Goal: Information Seeking & Learning: Learn about a topic

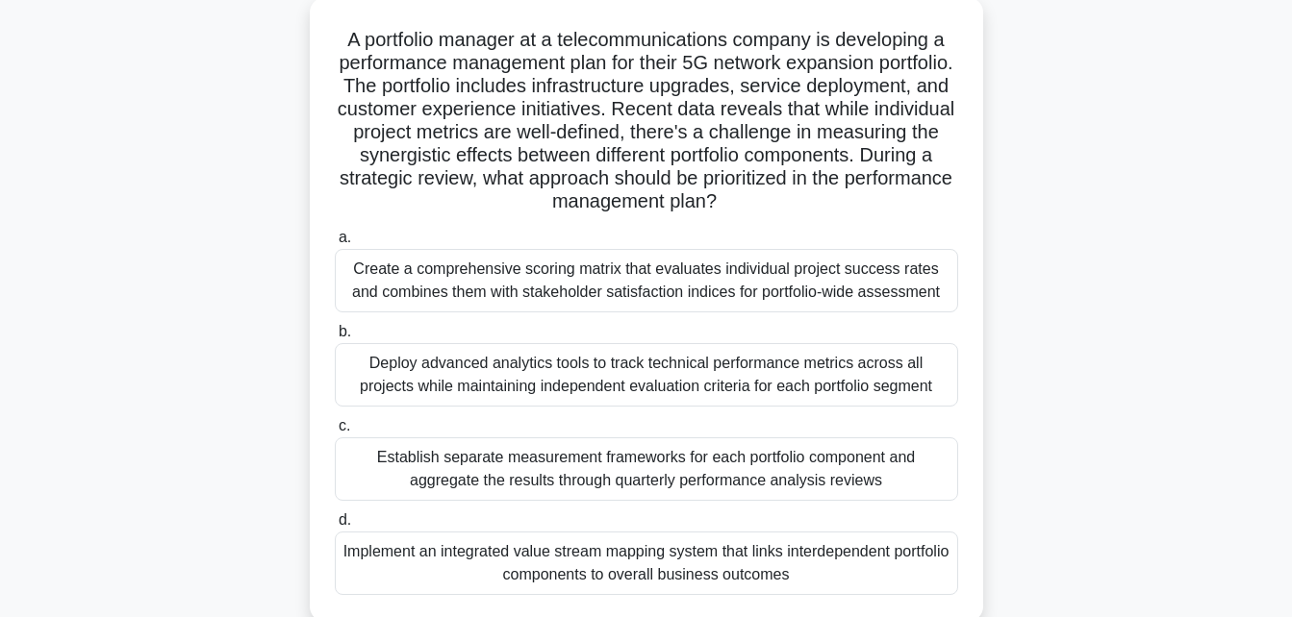
scroll to position [112, 0]
click at [646, 294] on div "Create a comprehensive scoring matrix that evaluates individual project success…" at bounding box center [646, 279] width 623 height 63
click at [335, 243] on input "a. Create a comprehensive scoring matrix that evaluates individual project succ…" at bounding box center [335, 237] width 0 height 13
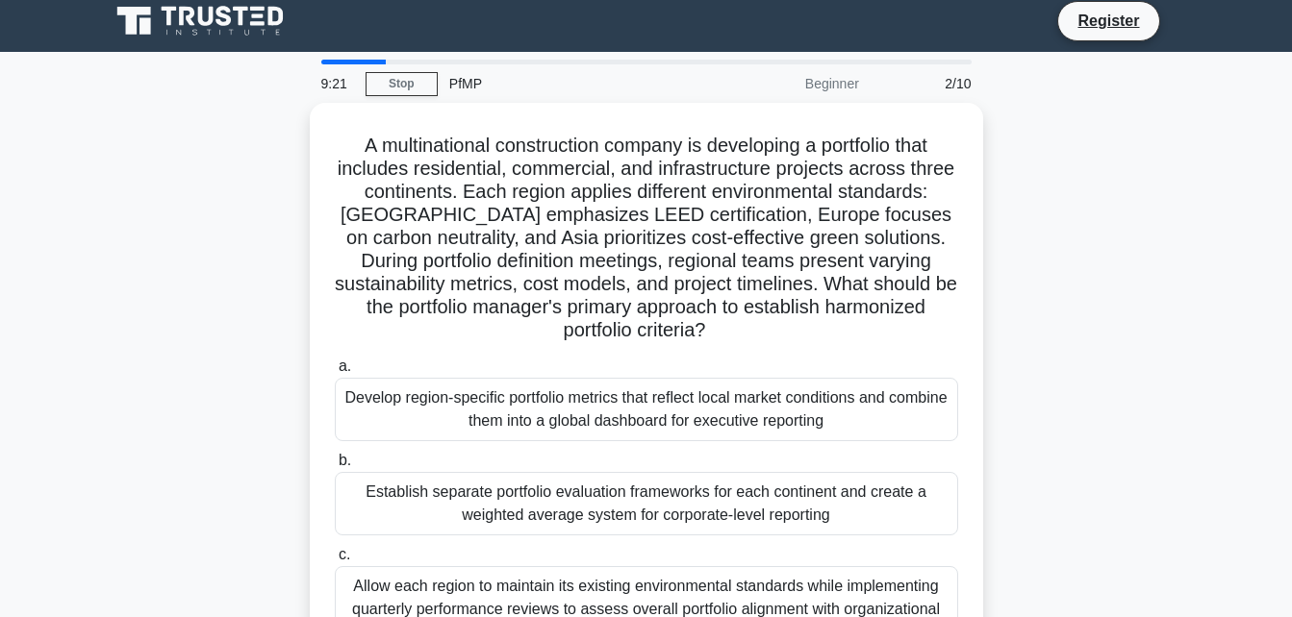
scroll to position [9, 0]
click at [427, 83] on link "Stop" at bounding box center [401, 85] width 72 height 24
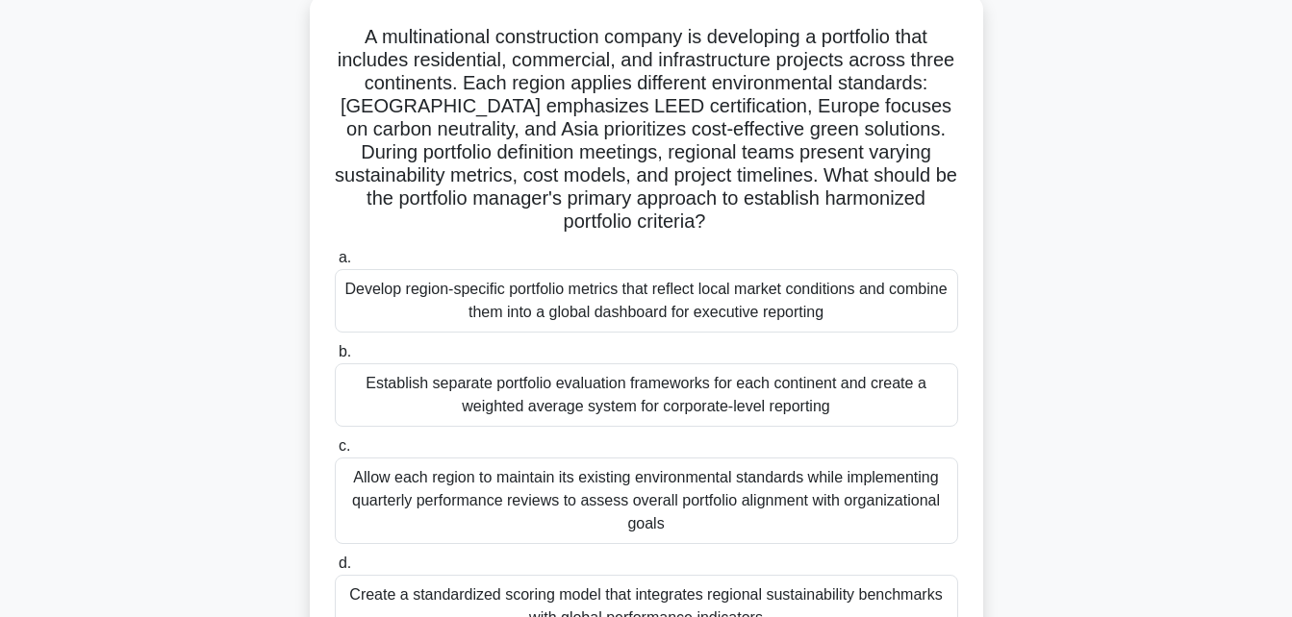
scroll to position [119, 0]
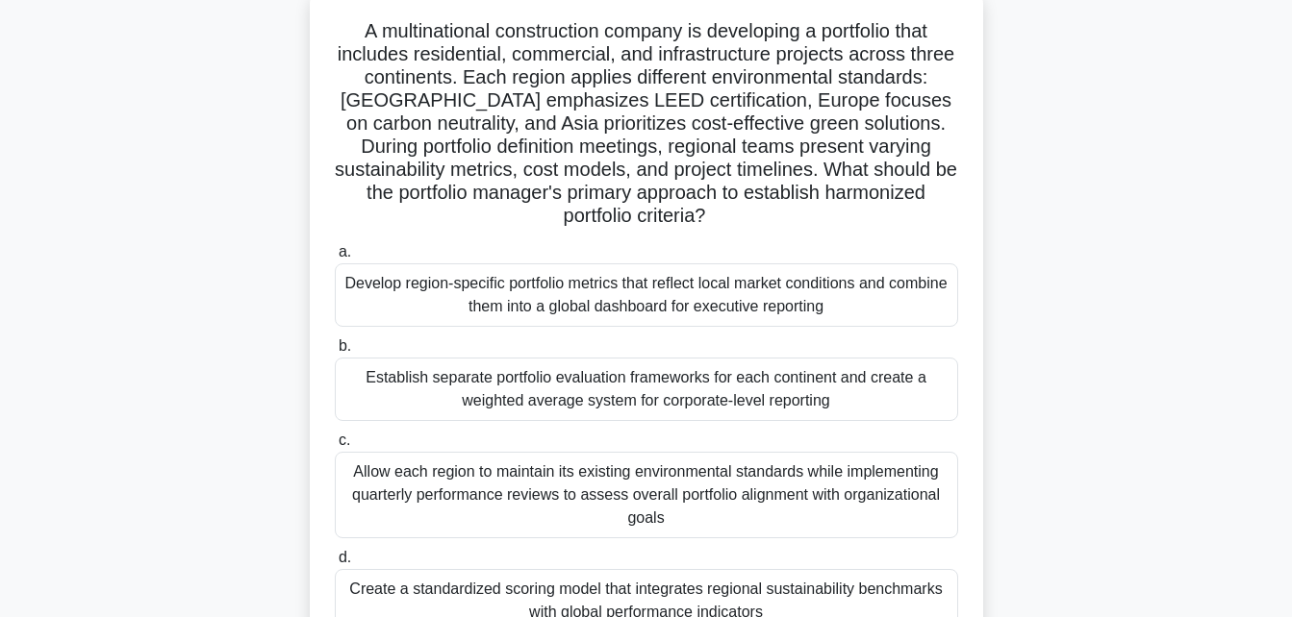
click at [513, 307] on div "Develop region-specific portfolio metrics that reflect local market conditions …" at bounding box center [646, 294] width 623 height 63
click at [335, 259] on input "a. Develop region-specific portfolio metrics that reflect local market conditio…" at bounding box center [335, 252] width 0 height 13
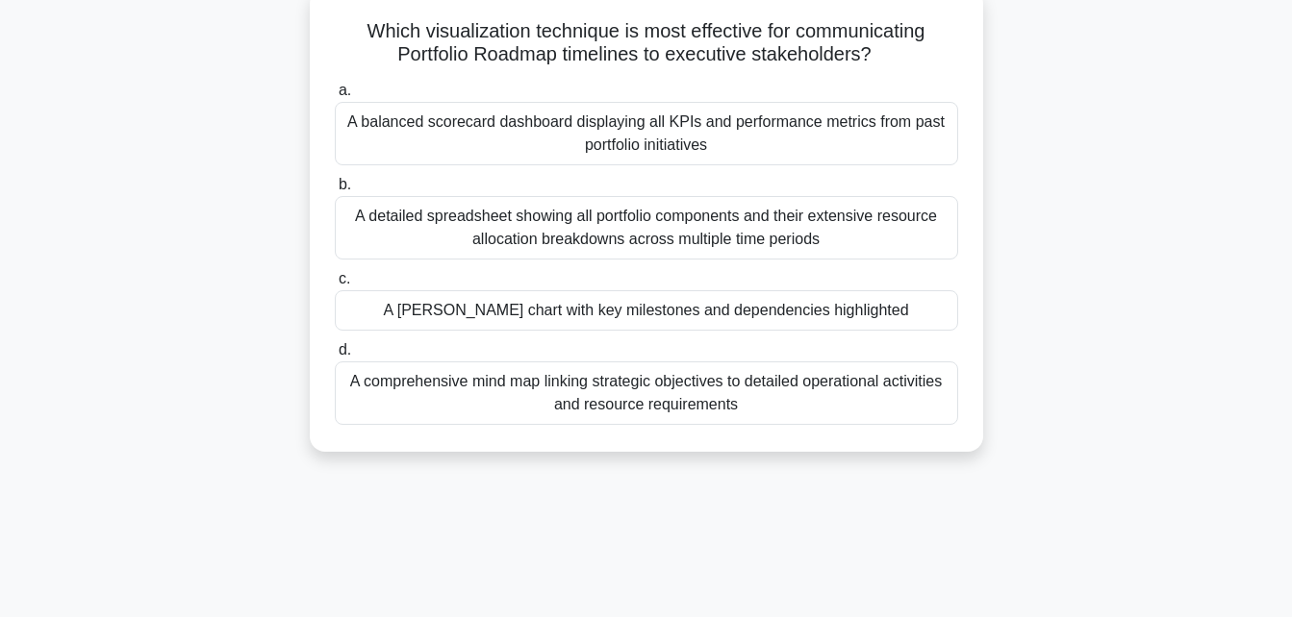
scroll to position [0, 0]
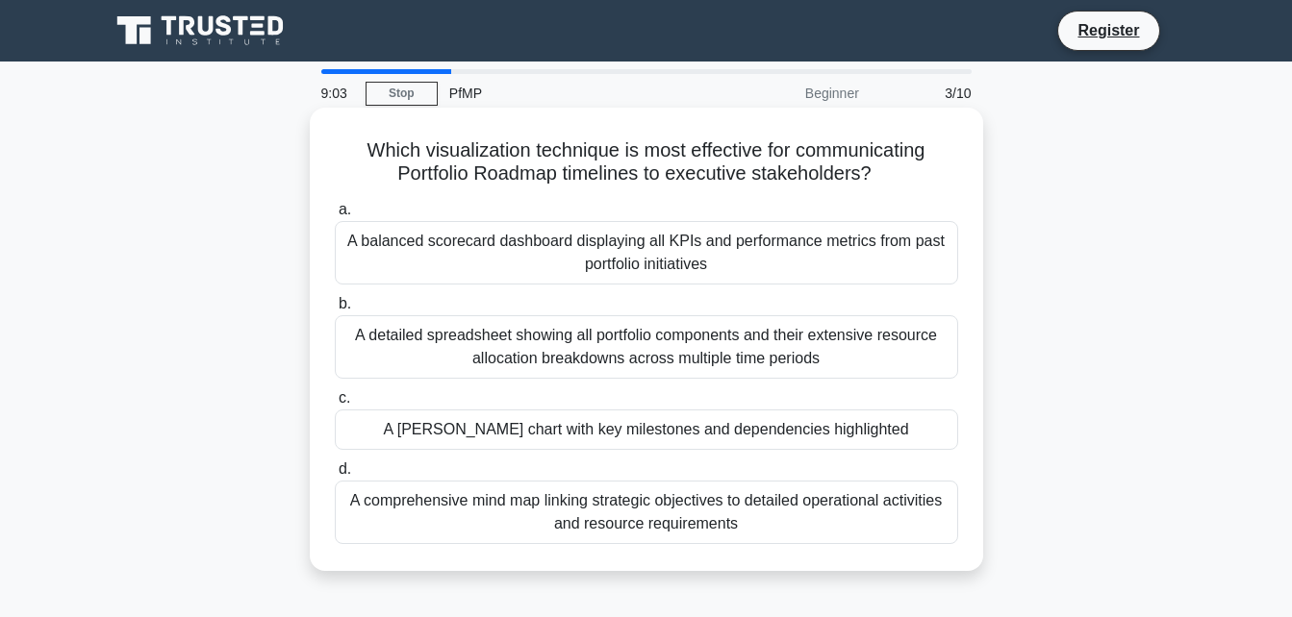
click at [638, 244] on div "A balanced scorecard dashboard displaying all KPIs and performance metrics from…" at bounding box center [646, 252] width 623 height 63
click at [335, 216] on input "a. A balanced scorecard dashboard displaying all KPIs and performance metrics f…" at bounding box center [335, 210] width 0 height 13
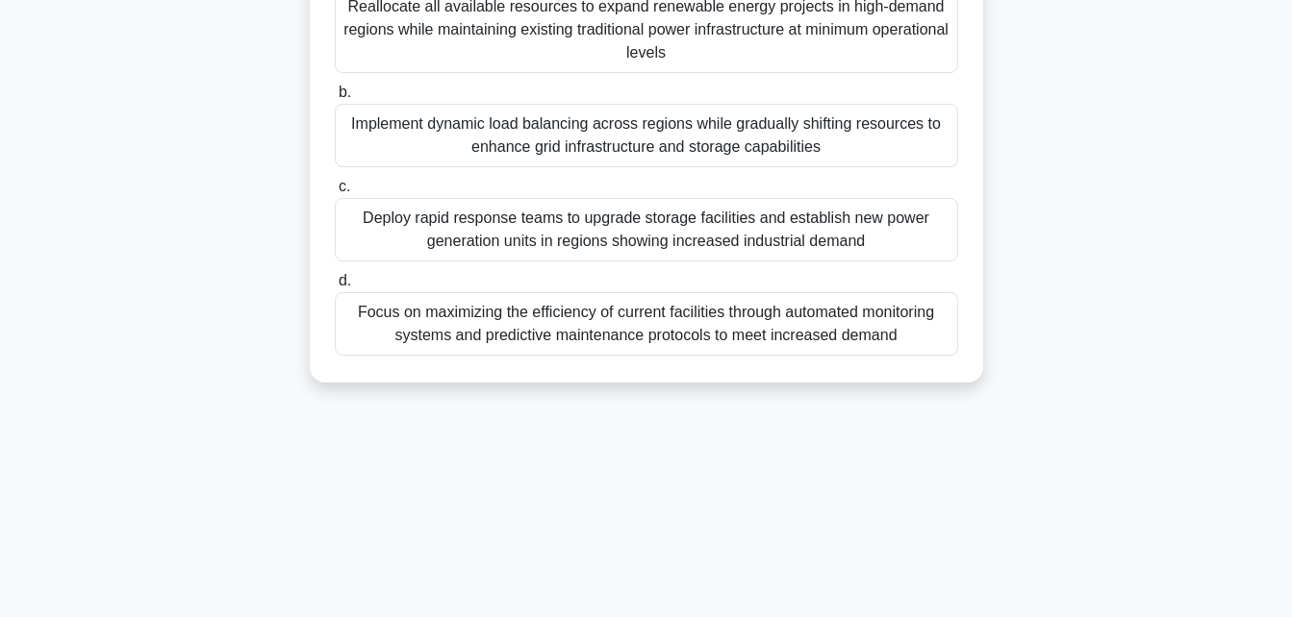
scroll to position [397, 0]
click at [633, 247] on div "Deploy rapid response teams to upgrade storage facilities and establish new pow…" at bounding box center [646, 228] width 623 height 63
click at [335, 192] on input "c. Deploy rapid response teams to upgrade storage facilities and establish new …" at bounding box center [335, 186] width 0 height 13
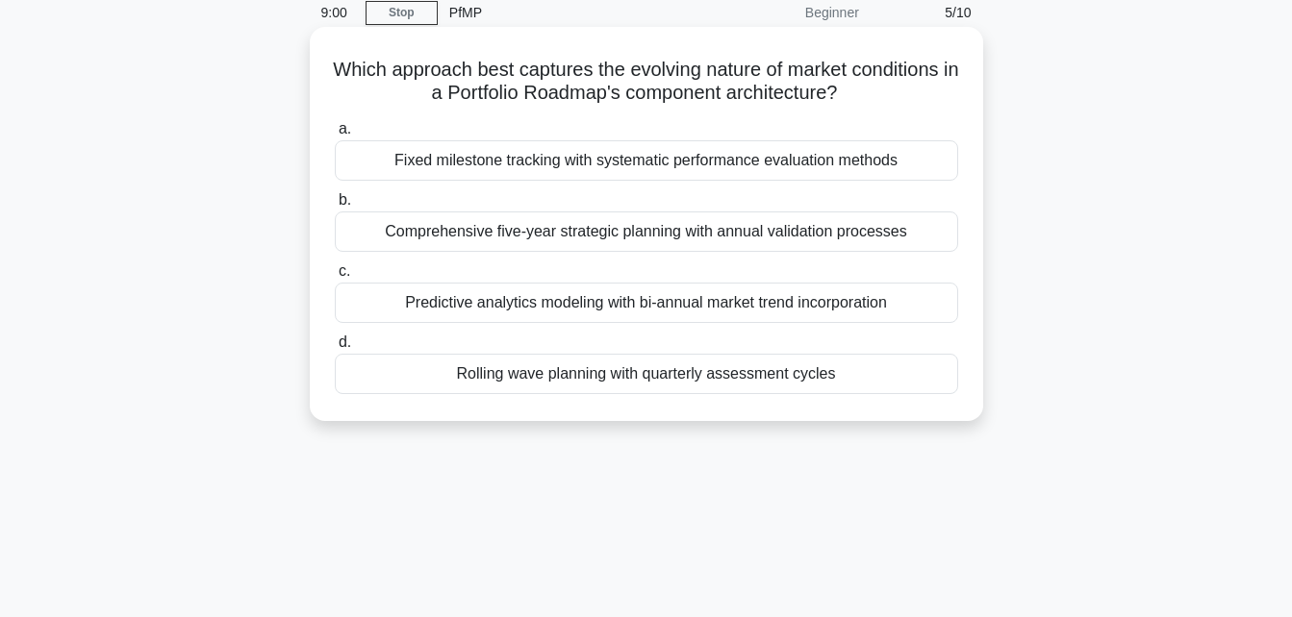
scroll to position [0, 0]
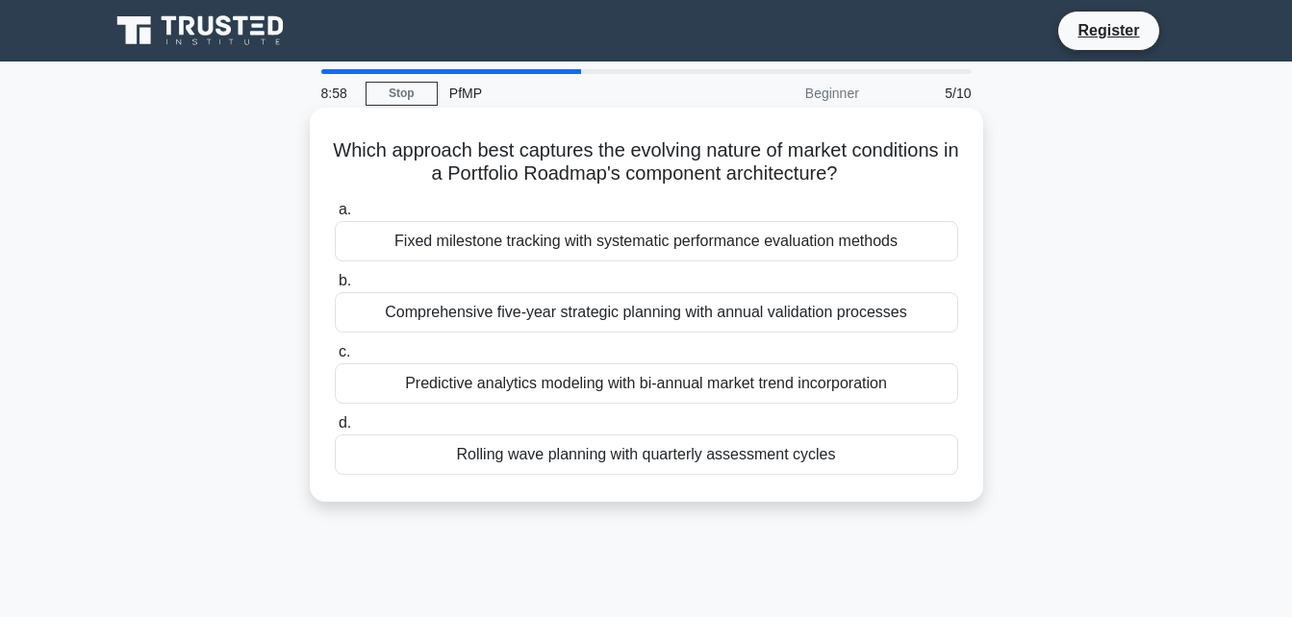
click at [605, 241] on div "Fixed milestone tracking with systematic performance evaluation methods" at bounding box center [646, 241] width 623 height 40
click at [335, 216] on input "a. Fixed milestone tracking with systematic performance evaluation methods" at bounding box center [335, 210] width 0 height 13
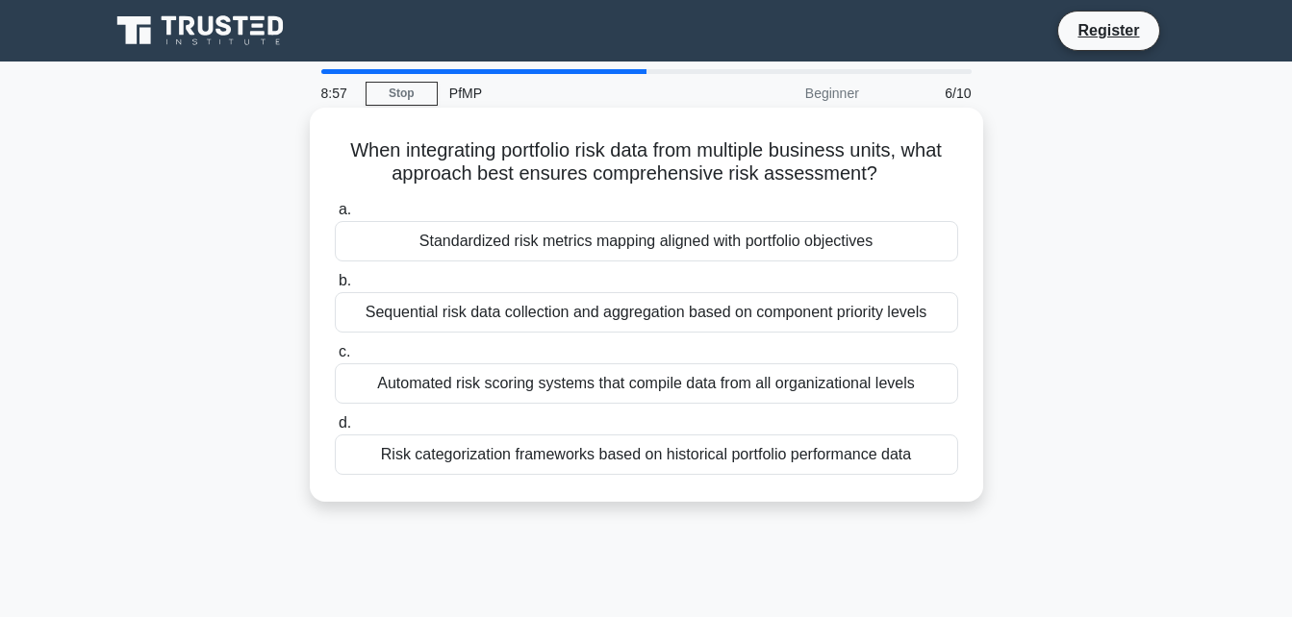
click at [591, 296] on div "Sequential risk data collection and aggregation based on component priority lev…" at bounding box center [646, 312] width 623 height 40
click at [335, 288] on input "b. Sequential risk data collection and aggregation based on component priority …" at bounding box center [335, 281] width 0 height 13
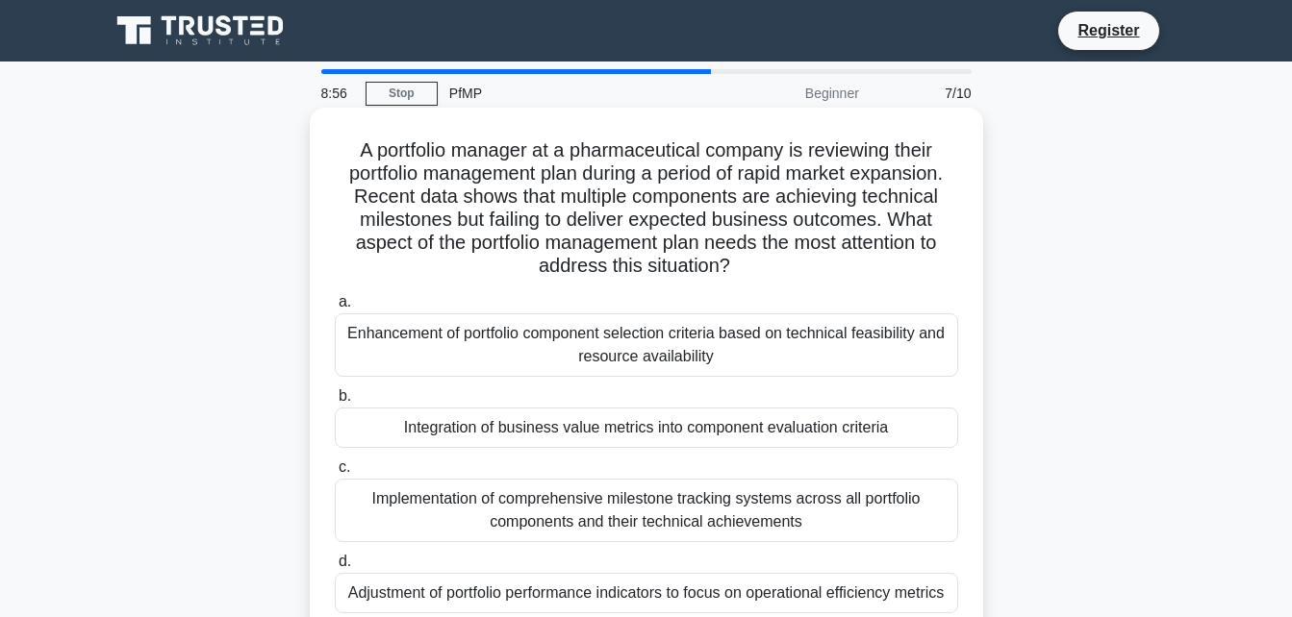
click at [605, 332] on div "Enhancement of portfolio component selection criteria based on technical feasib…" at bounding box center [646, 345] width 623 height 63
click at [335, 309] on input "a. Enhancement of portfolio component selection criteria based on technical fea…" at bounding box center [335, 302] width 0 height 13
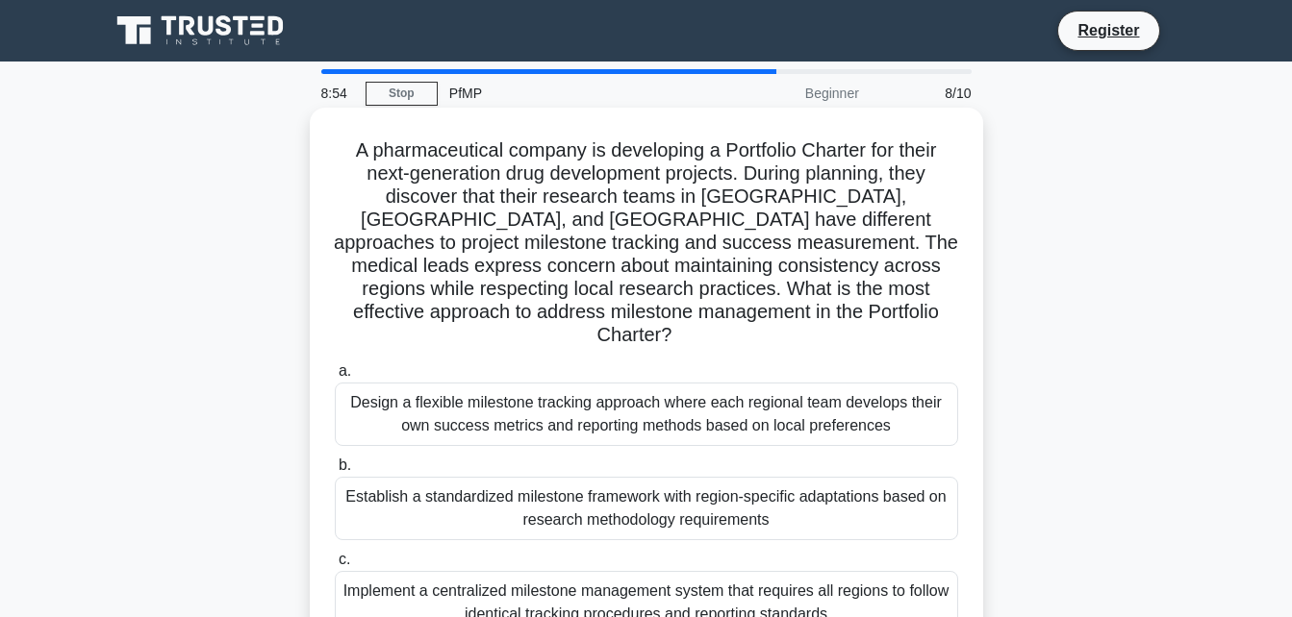
click at [595, 396] on div "Design a flexible milestone tracking approach where each regional team develops…" at bounding box center [646, 414] width 623 height 63
click at [335, 378] on input "a. Design a flexible milestone tracking approach where each regional team devel…" at bounding box center [335, 371] width 0 height 13
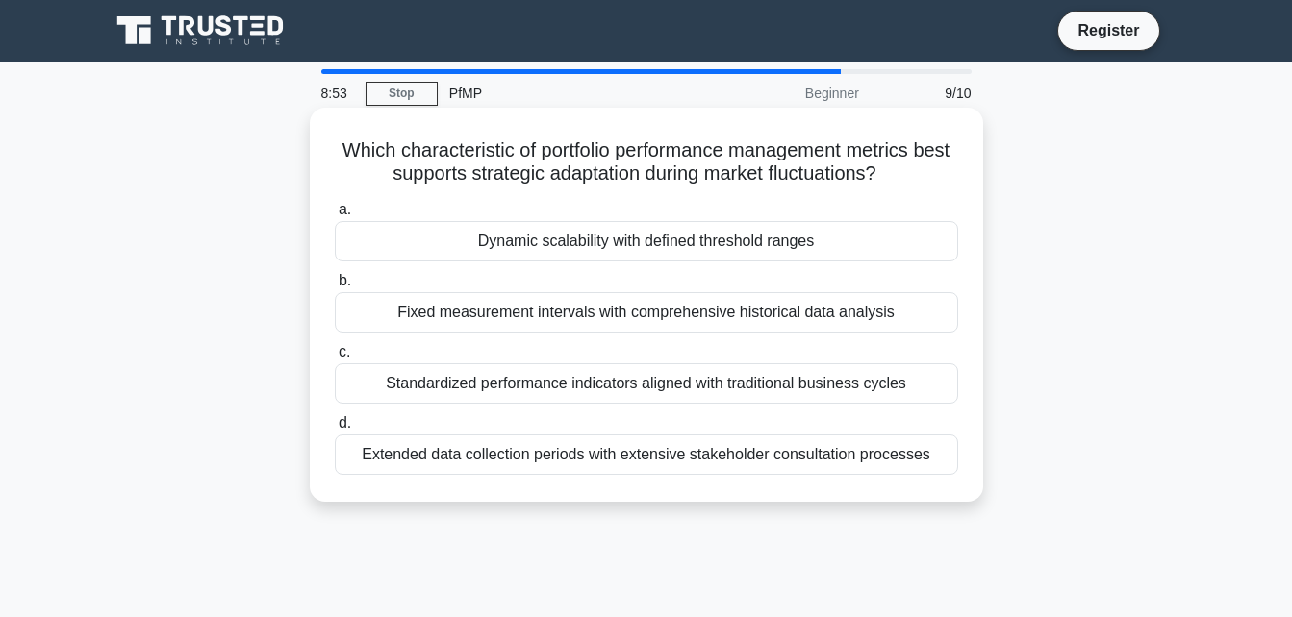
click at [597, 439] on div "Extended data collection periods with extensive stakeholder consultation proces…" at bounding box center [646, 455] width 623 height 40
click at [335, 430] on input "d. Extended data collection periods with extensive stakeholder consultation pro…" at bounding box center [335, 423] width 0 height 13
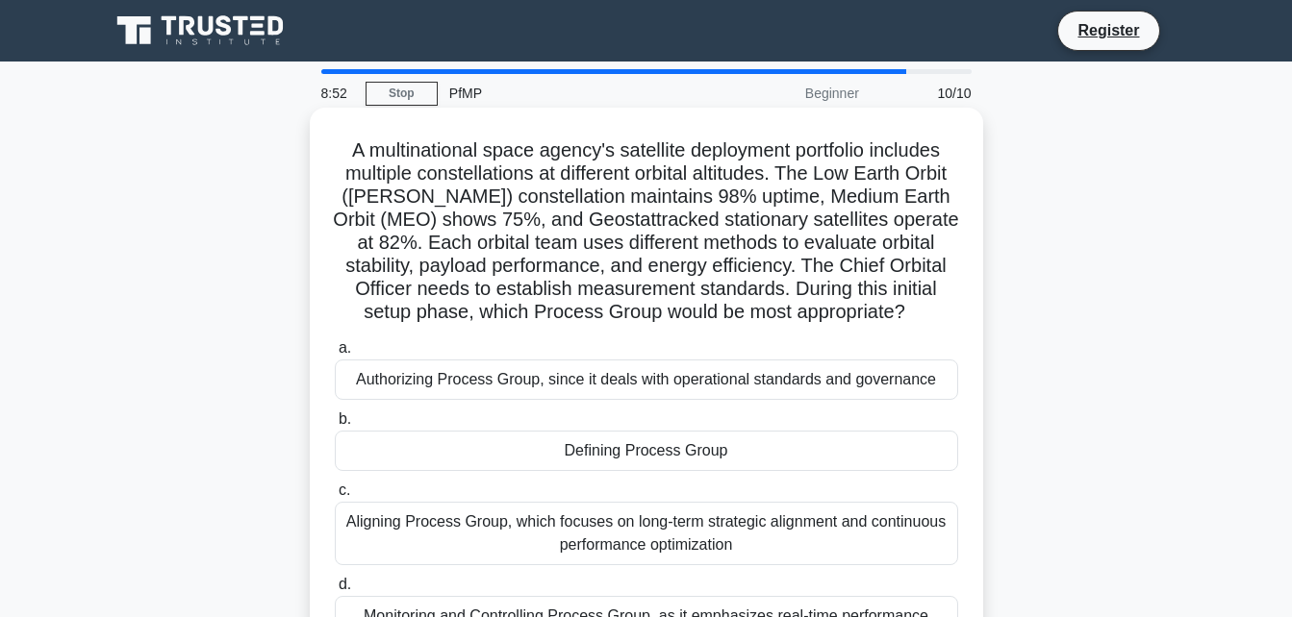
click at [602, 389] on div "Authorizing Process Group, since it deals with operational standards and govern…" at bounding box center [646, 380] width 623 height 40
click at [335, 355] on input "a. Authorizing Process Group, since it deals with operational standards and gov…" at bounding box center [335, 348] width 0 height 13
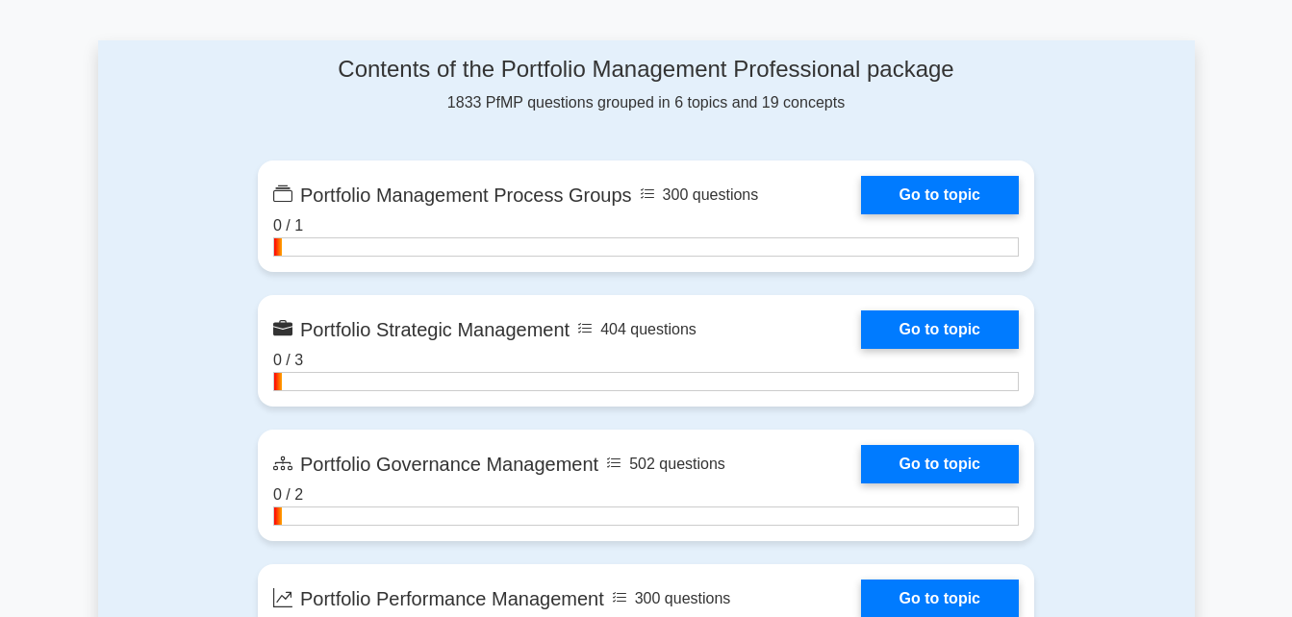
scroll to position [1001, 0]
